Goal: Task Accomplishment & Management: Complete application form

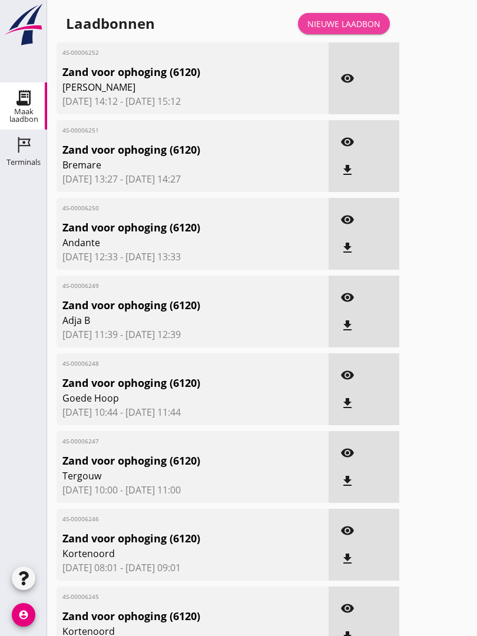
click at [357, 30] on div "Nieuwe laadbon" at bounding box center [343, 24] width 73 height 12
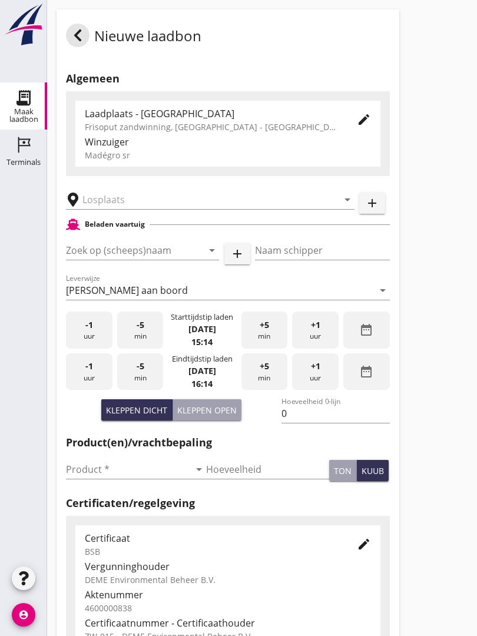
click at [131, 209] on input "text" at bounding box center [201, 199] width 239 height 19
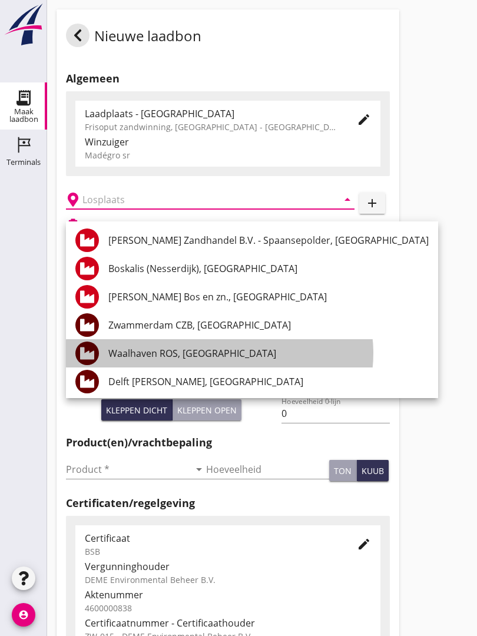
click at [185, 352] on div "Waalhaven ROS, [GEOGRAPHIC_DATA]" at bounding box center [268, 353] width 320 height 14
type input "Waalhaven ROS, [GEOGRAPHIC_DATA]"
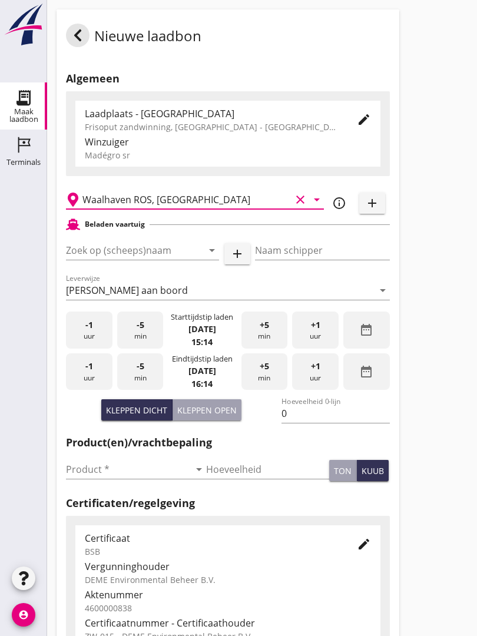
click at [155, 256] on input "Zoek op (scheeps)naam" at bounding box center [126, 250] width 120 height 19
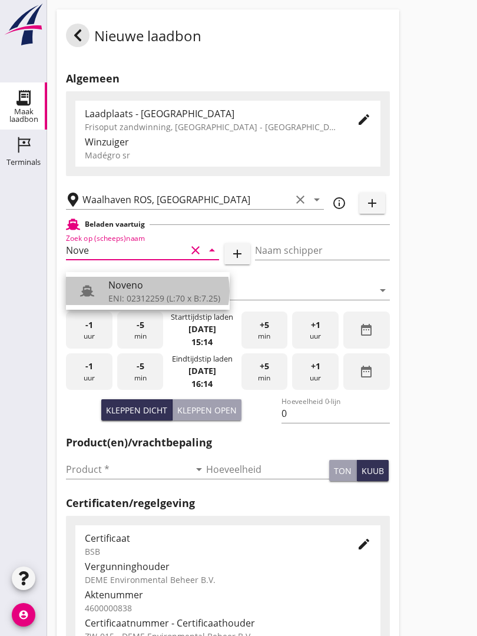
click at [139, 292] on div "ENI: 02312259 (L:70 x B:7.25)" at bounding box center [164, 298] width 112 height 12
type input "Noveno"
type input "Bas Kuup"
type input "545"
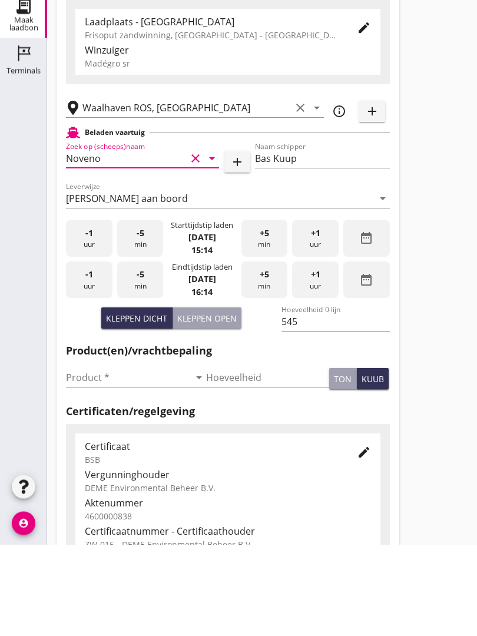
click at [83, 460] on input "Product *" at bounding box center [128, 469] width 124 height 19
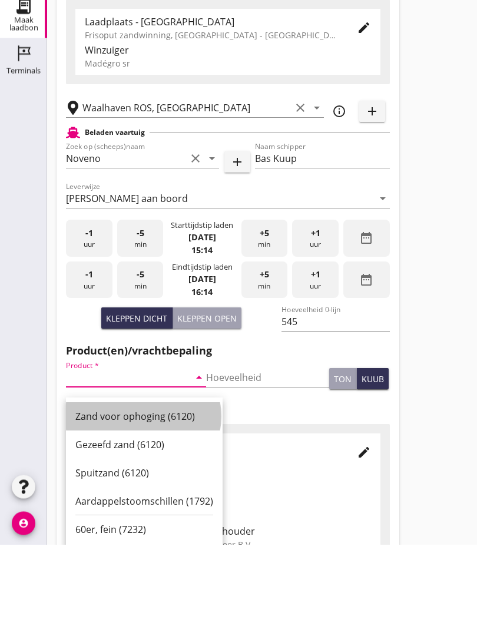
click at [149, 501] on div "Zand voor ophoging (6120)" at bounding box center [144, 508] width 138 height 14
type input "Zand voor ophoging (6120)"
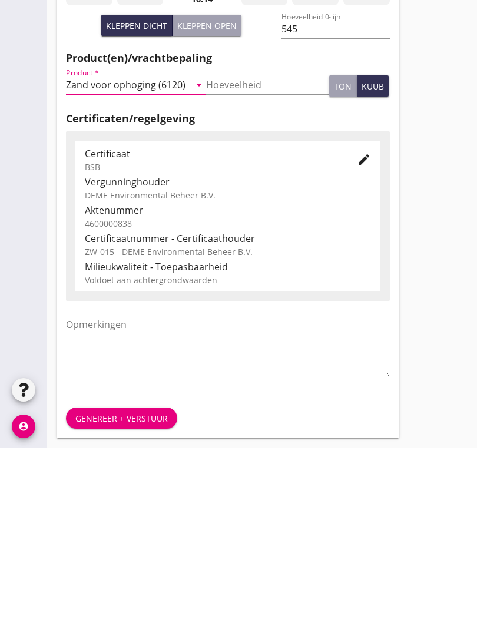
scroll to position [206, 0]
click at [157, 600] on div "Genereer + verstuur" at bounding box center [121, 606] width 92 height 12
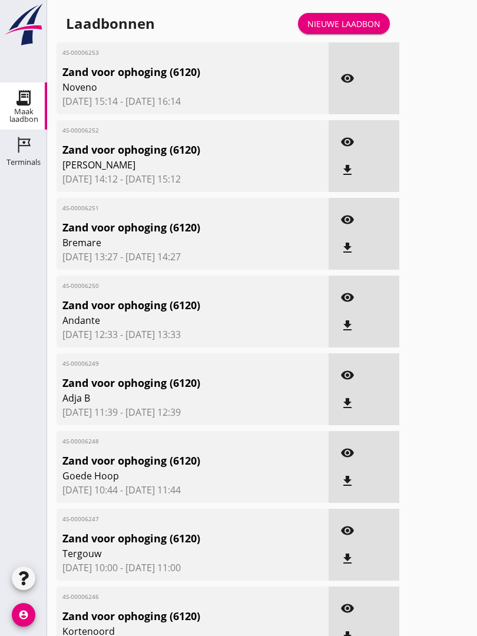
click at [249, 624] on span "Zand voor ophoging (6120)" at bounding box center [170, 616] width 217 height 16
click at [360, 30] on div "Nieuwe laadbon" at bounding box center [343, 24] width 73 height 12
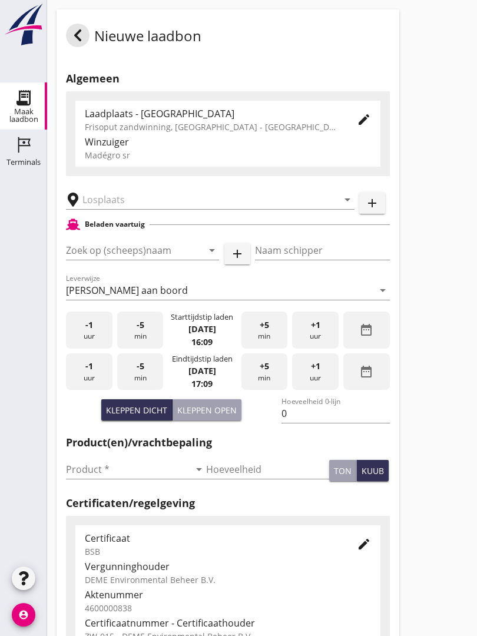
click at [133, 209] on input "text" at bounding box center [201, 199] width 239 height 19
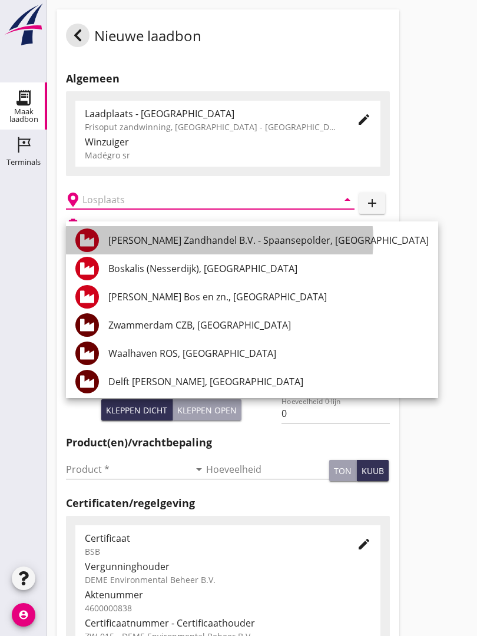
click at [231, 233] on div "[PERSON_NAME] Zandhandel B.V. - Spaansepolder, [GEOGRAPHIC_DATA]" at bounding box center [268, 240] width 320 height 14
type input "[PERSON_NAME] Zandhandel B.V. - Spaansepolder, [GEOGRAPHIC_DATA]"
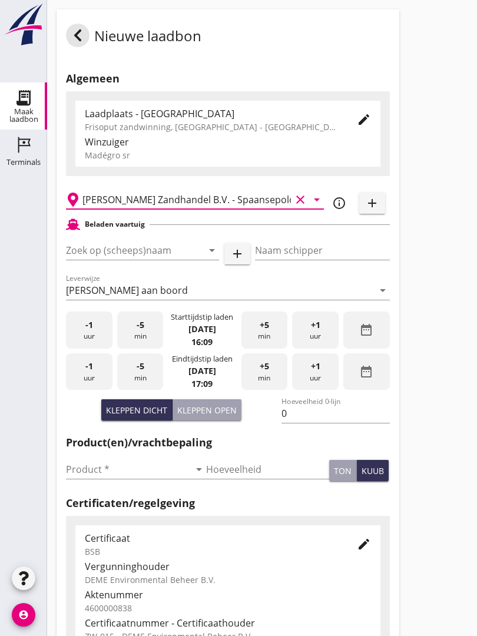
click at [142, 258] on input "Zoek op (scheeps)naam" at bounding box center [126, 250] width 120 height 19
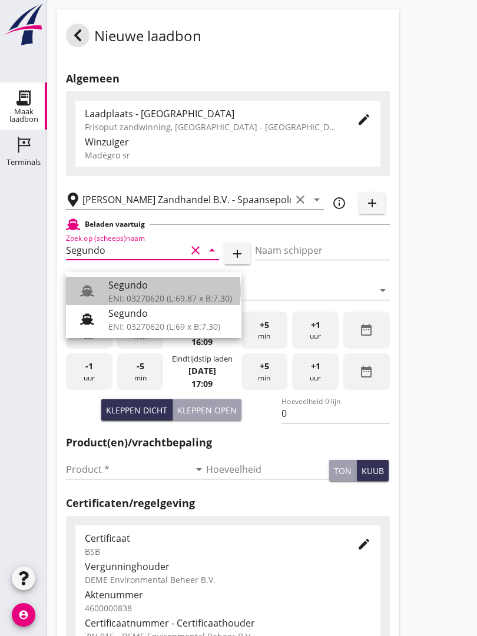
click at [142, 287] on div "Segundo" at bounding box center [170, 285] width 124 height 14
type input "Segundo"
type input "[PERSON_NAME]"
type input "478"
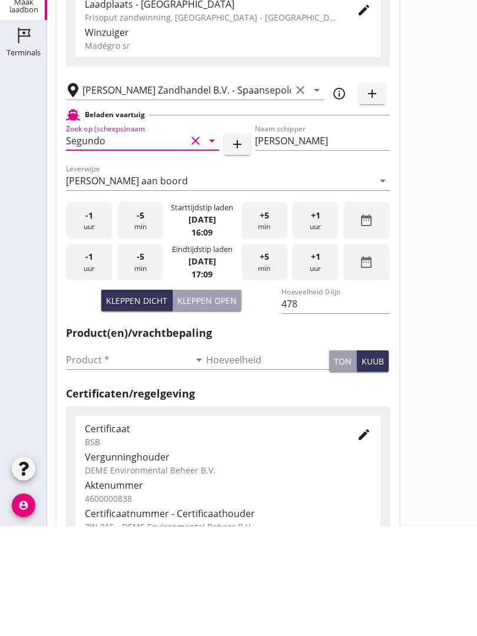
click at [89, 460] on input "Product *" at bounding box center [128, 469] width 124 height 19
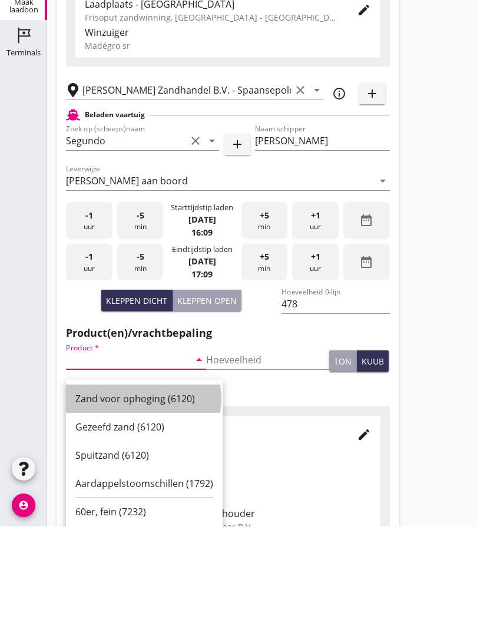
click at [141, 501] on div "Zand voor ophoging (6120)" at bounding box center [144, 508] width 138 height 14
type input "Zand voor ophoging (6120)"
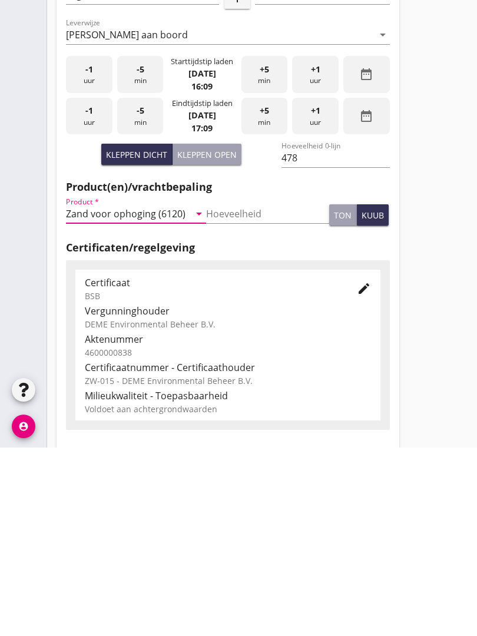
scroll to position [206, 0]
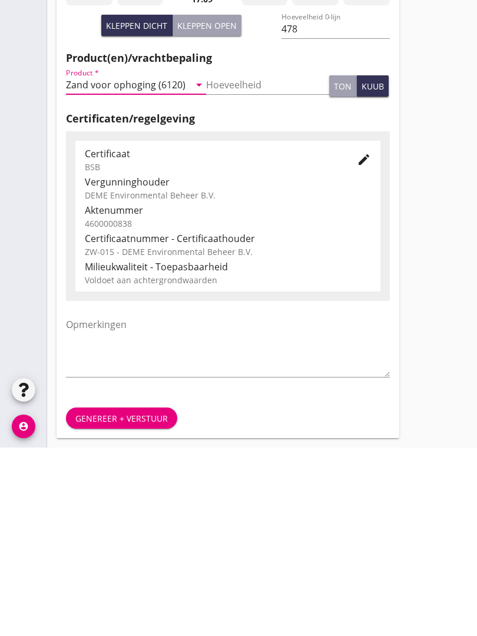
click at [128, 600] on div "Genereer + verstuur" at bounding box center [121, 606] width 92 height 12
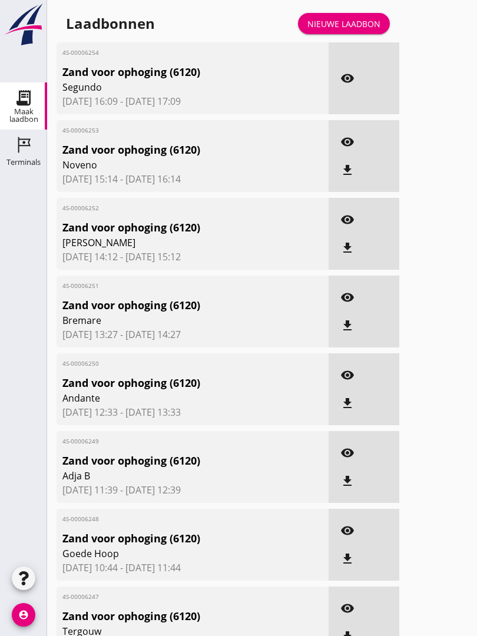
click at [347, 30] on div "Nieuwe laadbon" at bounding box center [343, 24] width 73 height 12
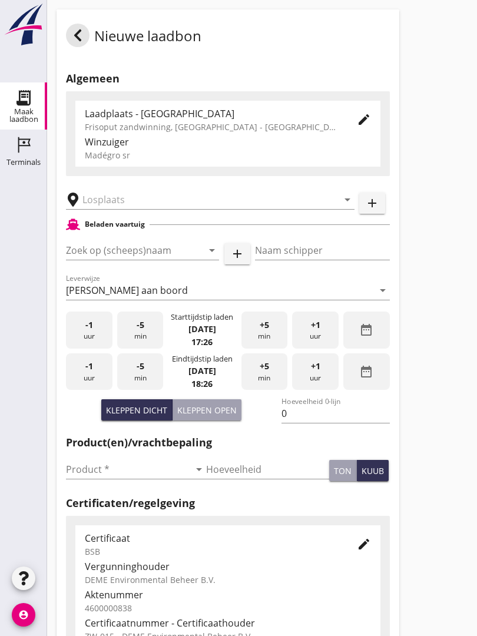
click at [159, 209] on input "text" at bounding box center [201, 199] width 239 height 19
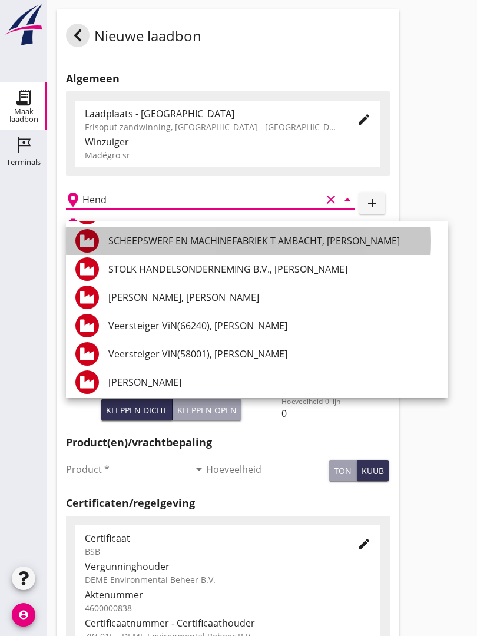
scroll to position [115, 0]
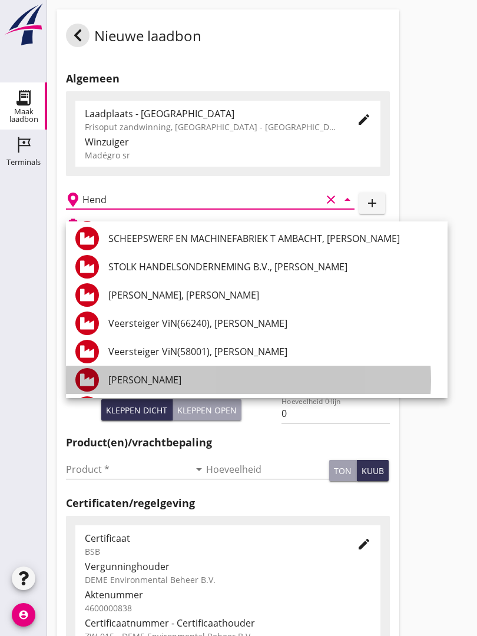
click at [232, 376] on div "[PERSON_NAME]" at bounding box center [273, 379] width 330 height 14
type input "[PERSON_NAME]"
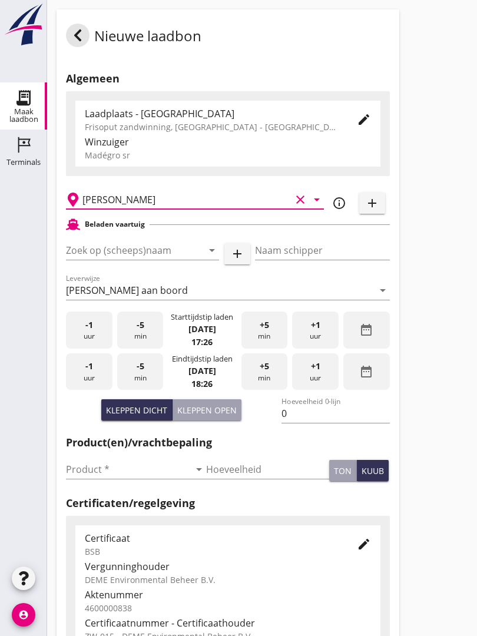
click at [173, 258] on input "Zoek op (scheeps)naam" at bounding box center [126, 250] width 120 height 19
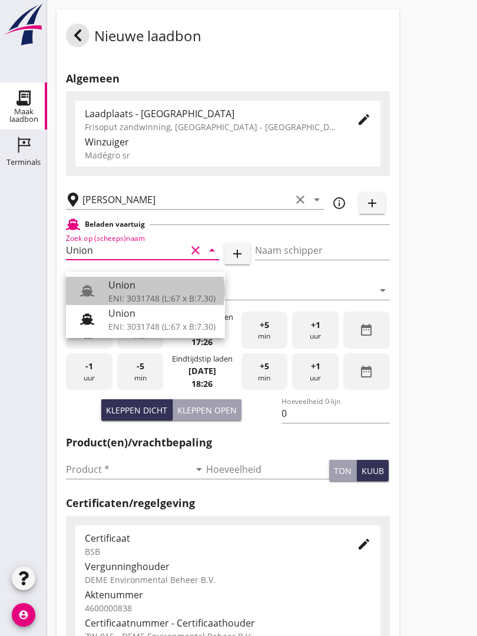
click at [149, 287] on div "Union" at bounding box center [161, 285] width 107 height 14
type input "Union"
type input "[PERSON_NAME]"
type input "480"
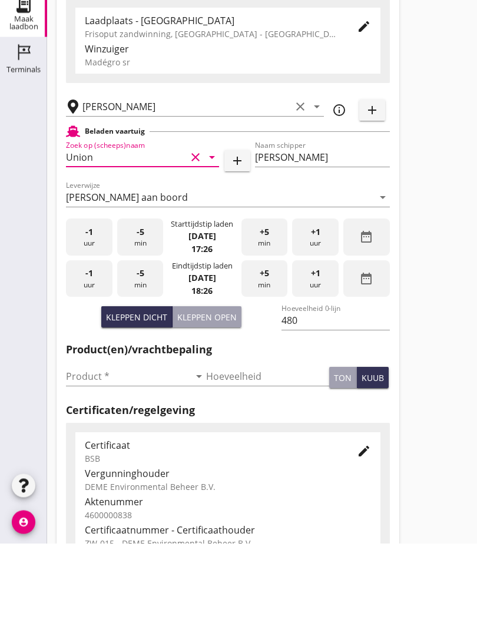
click at [92, 460] on input "Product *" at bounding box center [128, 469] width 124 height 19
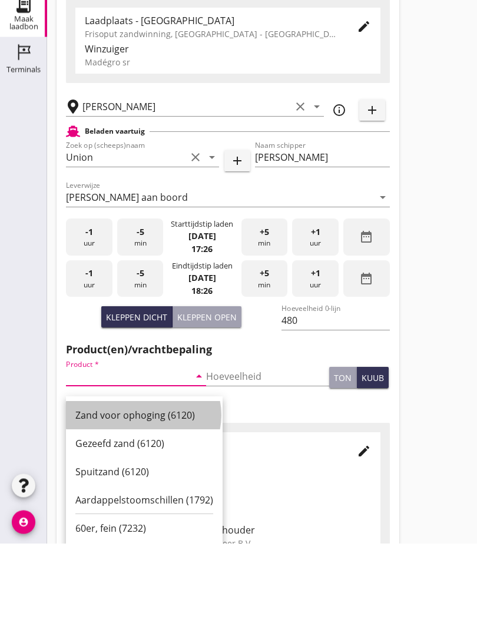
click at [135, 501] on div "Zand voor ophoging (6120)" at bounding box center [144, 508] width 138 height 14
type input "Zand voor ophoging (6120)"
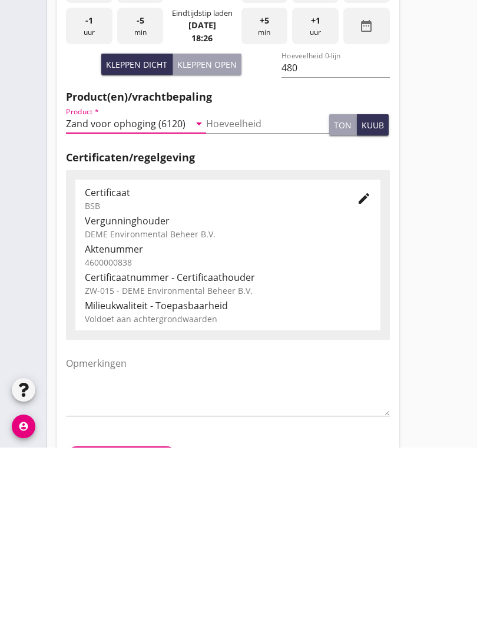
scroll to position [206, 0]
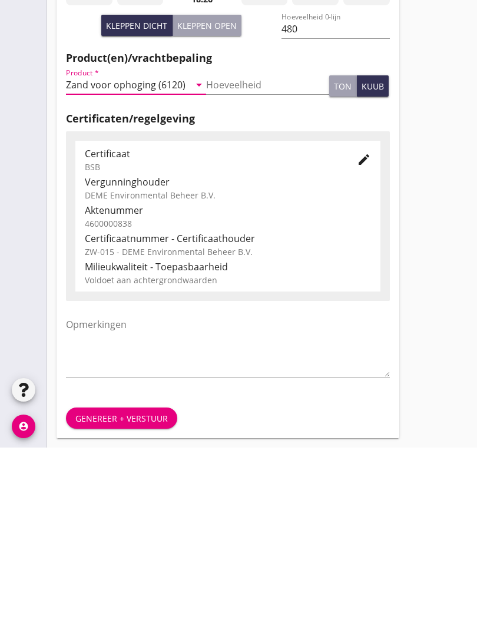
click at [127, 600] on div "Genereer + verstuur" at bounding box center [121, 606] width 92 height 12
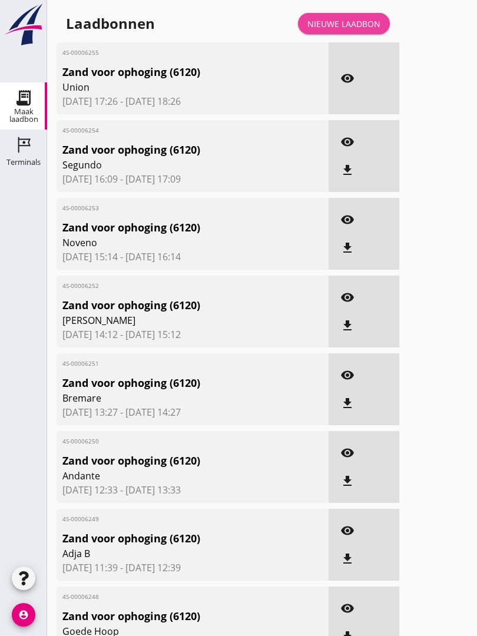
click at [359, 30] on div "Nieuwe laadbon" at bounding box center [343, 24] width 73 height 12
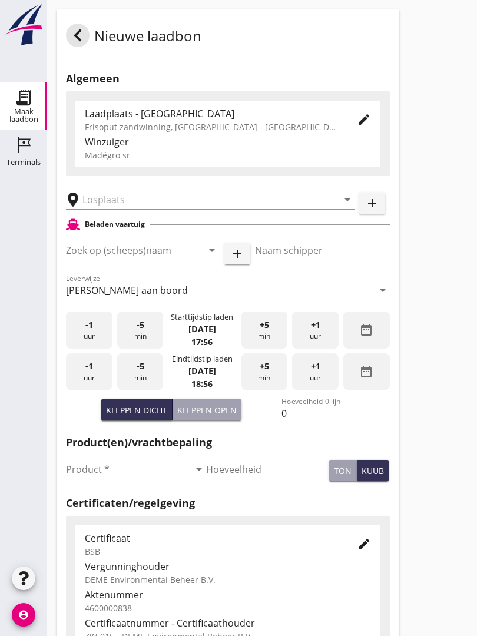
click at [145, 205] on input "text" at bounding box center [201, 199] width 239 height 19
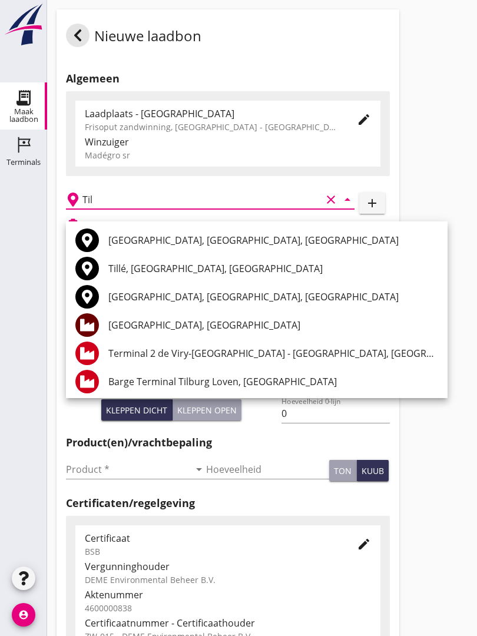
click at [197, 317] on div "[GEOGRAPHIC_DATA], [GEOGRAPHIC_DATA]" at bounding box center [273, 325] width 330 height 28
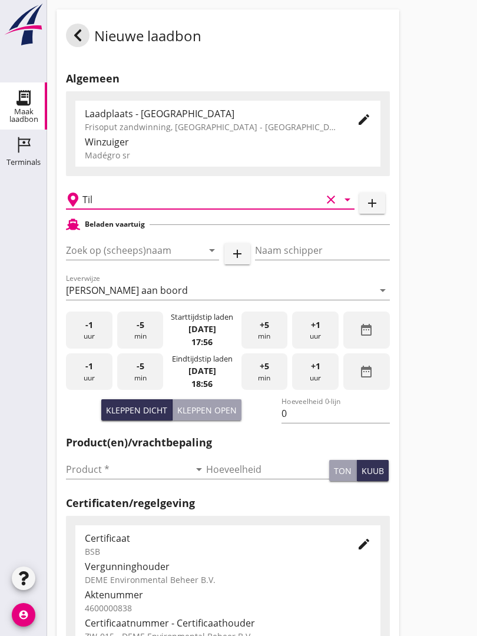
type input "[GEOGRAPHIC_DATA], [GEOGRAPHIC_DATA]"
click at [161, 260] on input "Zoek op (scheeps)naam" at bounding box center [126, 250] width 120 height 19
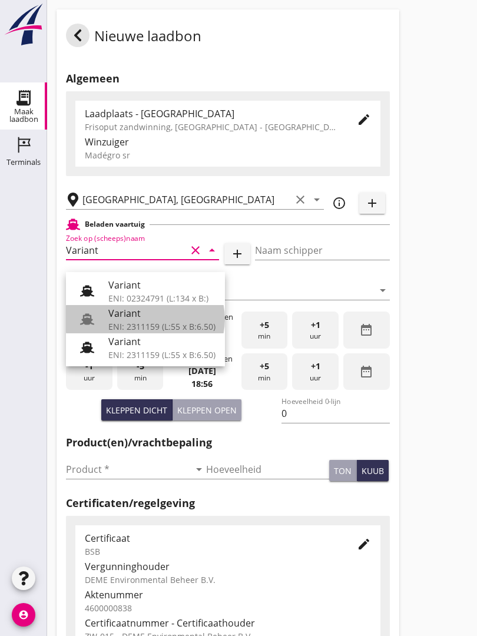
click at [137, 317] on div "Variant" at bounding box center [161, 313] width 107 height 14
type input "Variant"
type input "[PERSON_NAME]"
type input "337"
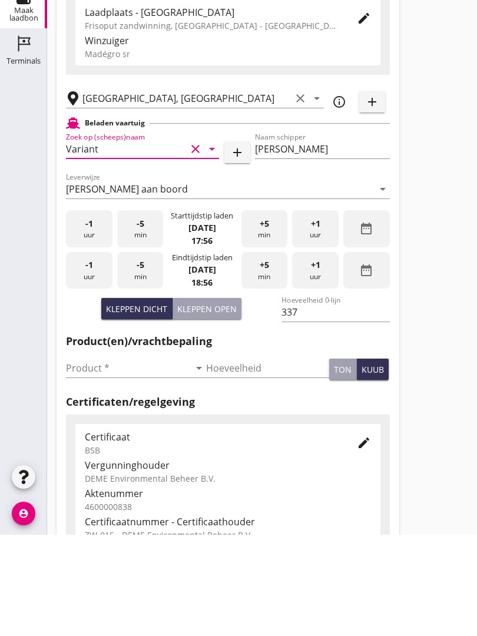
click at [84, 460] on input "Product *" at bounding box center [128, 469] width 124 height 19
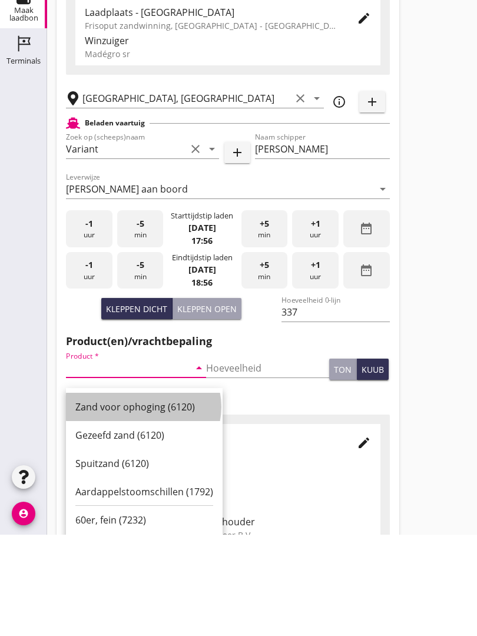
click at [135, 501] on div "Zand voor ophoging (6120)" at bounding box center [144, 508] width 138 height 14
type input "Zand voor ophoging (6120)"
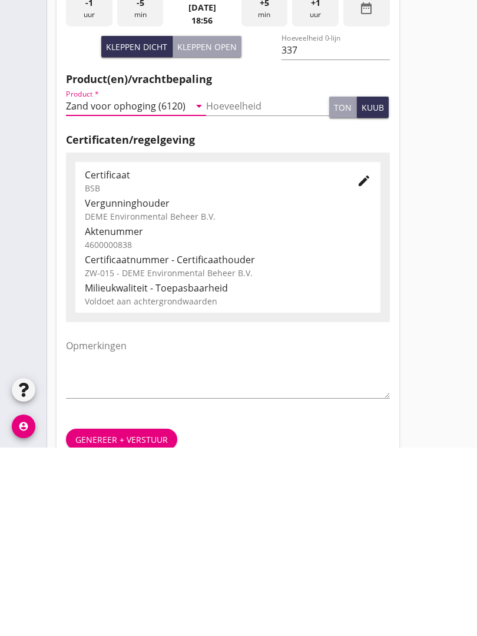
scroll to position [206, 0]
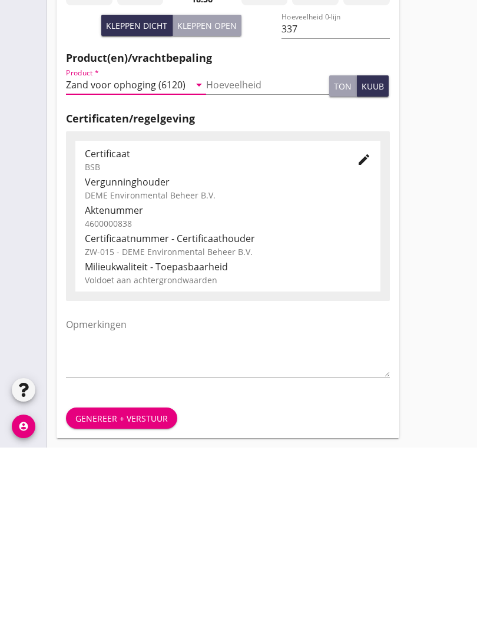
click at [144, 600] on div "Genereer + verstuur" at bounding box center [121, 606] width 92 height 12
